Goal: Navigation & Orientation: Find specific page/section

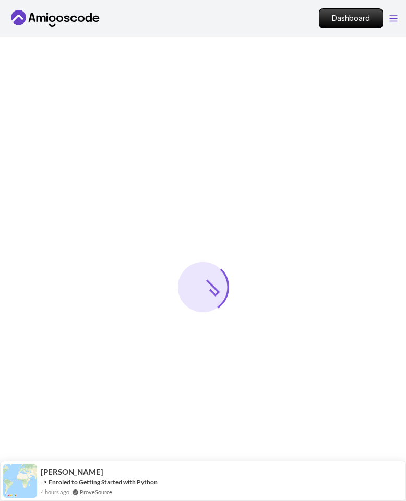
click at [390, 18] on icon "Open Menu" at bounding box center [394, 18] width 8 height 7
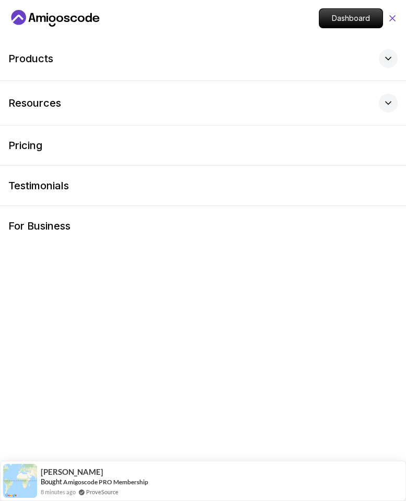
click at [393, 17] on icon at bounding box center [392, 18] width 5 height 5
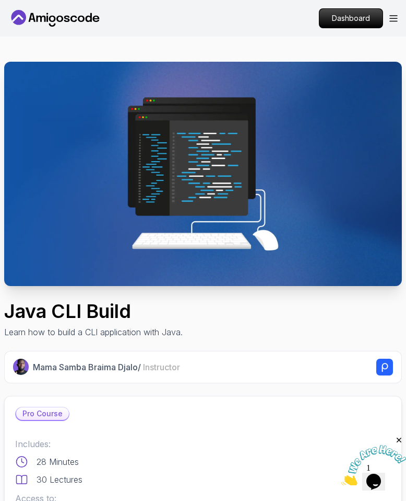
click at [401, 440] on icon "Close" at bounding box center [399, 439] width 9 height 9
click at [379, 473] on icon "$i18n('chat', 'chat_widget')" at bounding box center [374, 481] width 15 height 16
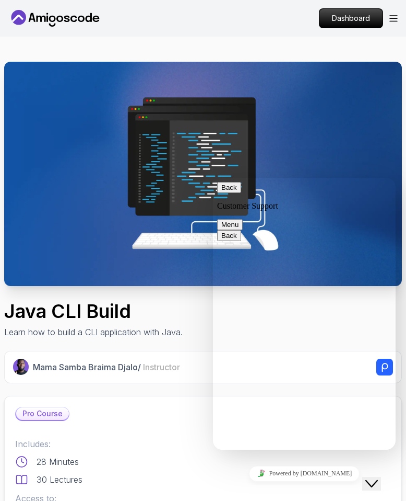
click at [378, 477] on icon "Close Chat This icon closes the chat window." at bounding box center [372, 483] width 13 height 13
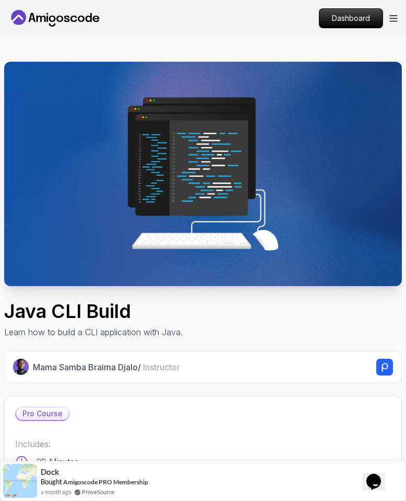
click at [394, 25] on div "Dashboard" at bounding box center [358, 18] width 79 height 20
click at [393, 21] on div "Dashboard" at bounding box center [358, 18] width 79 height 20
click at [392, 19] on icon "Open Menu" at bounding box center [394, 18] width 8 height 7
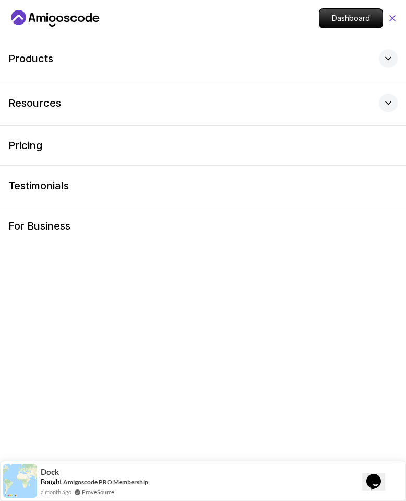
click at [392, 21] on icon at bounding box center [393, 18] width 10 height 10
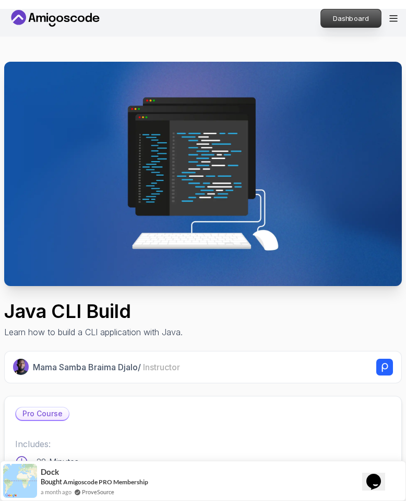
click at [365, 19] on p "Dashboard" at bounding box center [351, 18] width 60 height 18
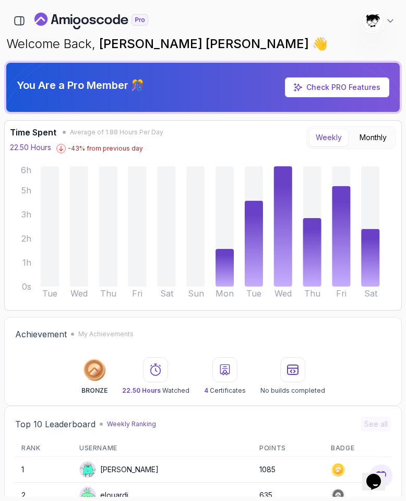
click at [378, 25] on img at bounding box center [373, 20] width 21 height 21
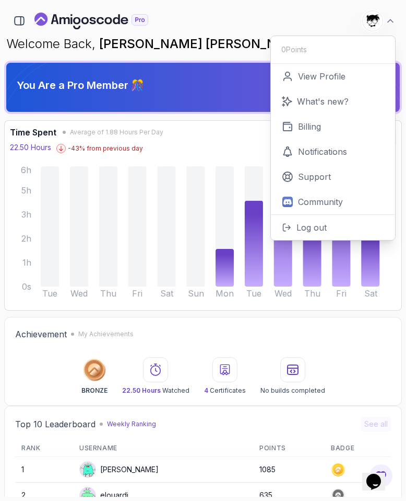
click at [215, 43] on span "Abdallah Issa Al-Kass" at bounding box center [205, 43] width 213 height 15
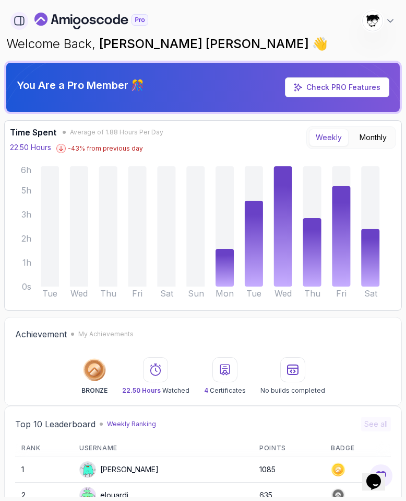
click at [18, 21] on icon "button" at bounding box center [19, 20] width 11 height 11
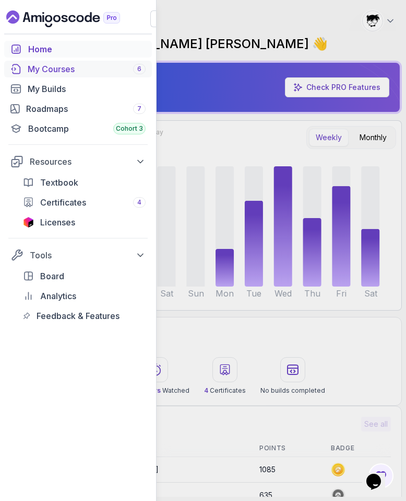
click at [37, 66] on div "My Courses 6" at bounding box center [87, 69] width 118 height 13
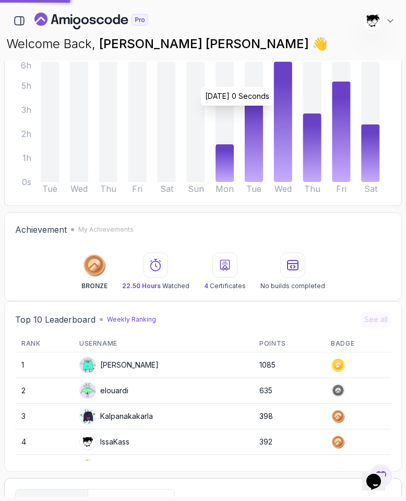
scroll to position [106, 0]
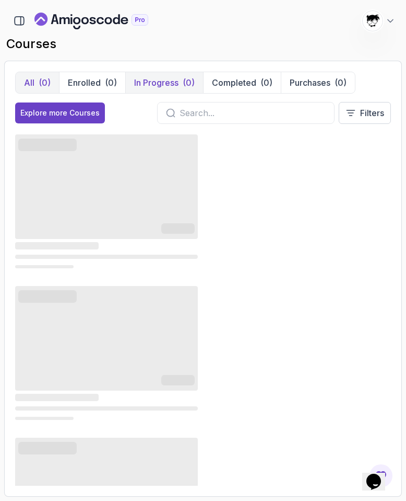
click at [137, 90] on button "In Progress (0)" at bounding box center [164, 82] width 78 height 21
click at [111, 84] on div "(0)" at bounding box center [111, 82] width 12 height 13
click at [103, 83] on button "Enrolled (0)" at bounding box center [92, 82] width 66 height 21
click at [44, 85] on div "(0)" at bounding box center [45, 82] width 12 height 13
click at [389, 17] on icon at bounding box center [391, 21] width 10 height 10
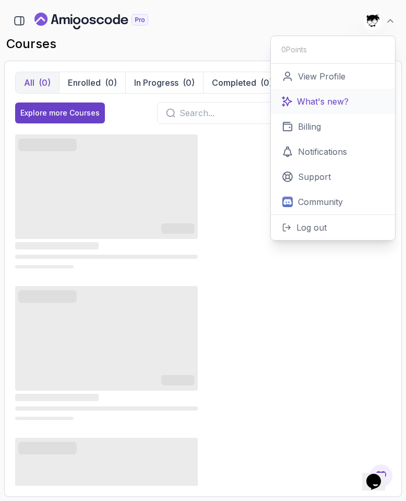
click at [288, 96] on icon at bounding box center [287, 101] width 10 height 10
click at [202, 49] on h2 "courses" at bounding box center [203, 44] width 394 height 17
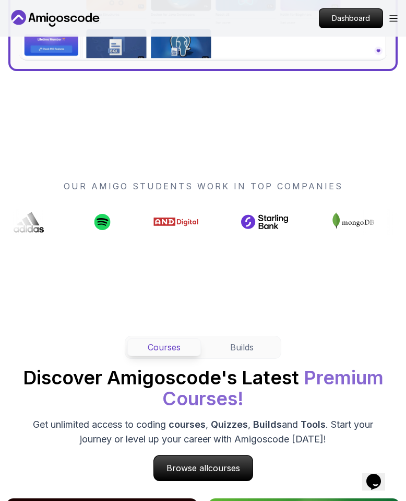
scroll to position [552, 0]
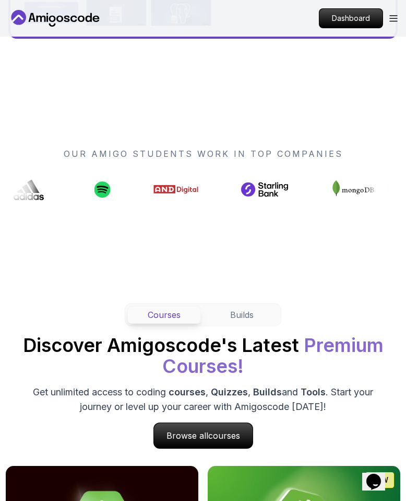
drag, startPoint x: 240, startPoint y: 189, endPoint x: 110, endPoint y: 189, distance: 129.6
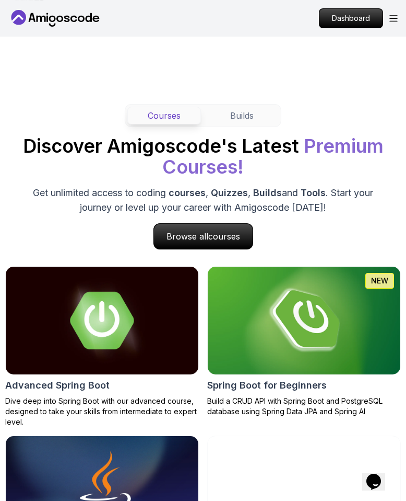
scroll to position [472, 0]
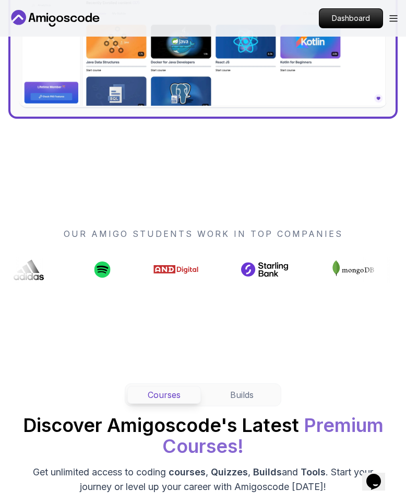
click at [119, 238] on p "OUR AMIGO STUDENTS WORK IN TOP COMPANIES" at bounding box center [203, 233] width 396 height 13
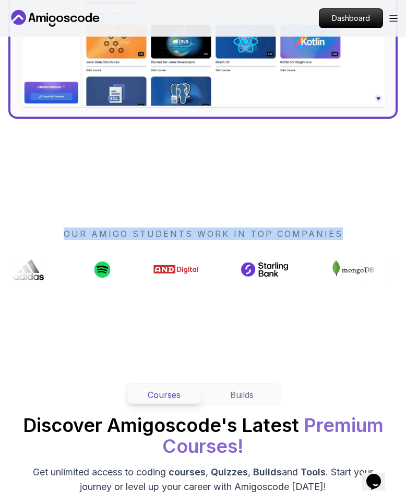
click at [119, 238] on p "OUR AMIGO STUDENTS WORK IN TOP COMPANIES" at bounding box center [203, 233] width 396 height 13
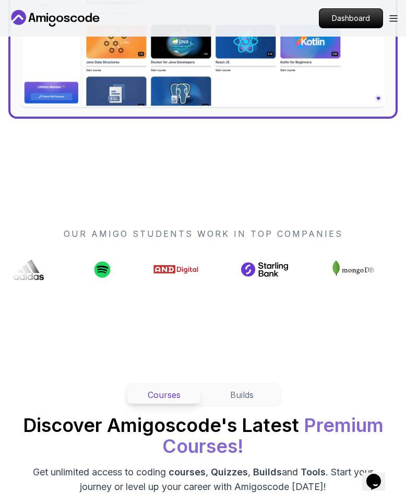
click at [122, 229] on p "OUR AMIGO STUDENTS WORK IN TOP COMPANIES" at bounding box center [203, 233] width 396 height 13
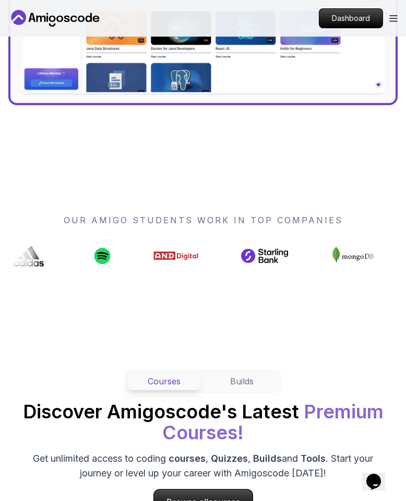
scroll to position [0, 0]
